Goal: Entertainment & Leisure: Consume media (video, audio)

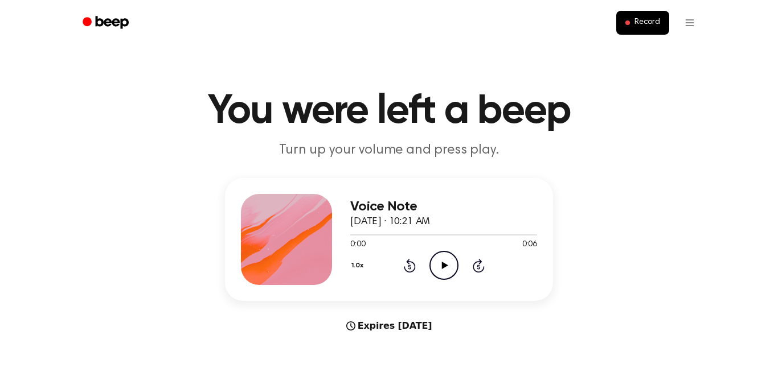
click at [445, 260] on icon "Play Audio" at bounding box center [443, 265] width 29 height 29
click at [442, 257] on icon "Pause Audio" at bounding box center [443, 265] width 29 height 29
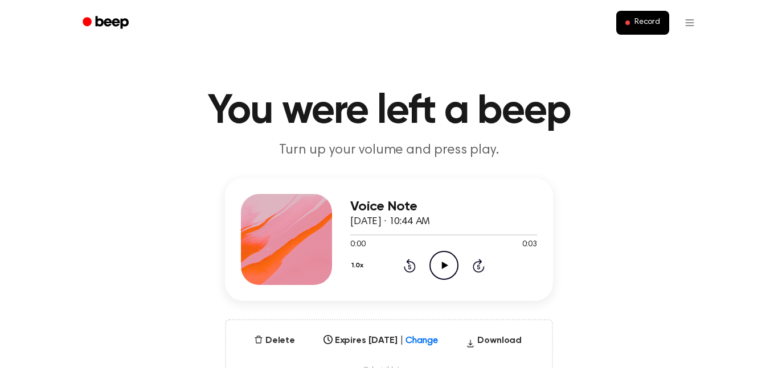
click at [449, 264] on icon "Play Audio" at bounding box center [443, 265] width 29 height 29
click at [441, 263] on icon at bounding box center [443, 265] width 5 height 7
